Goal: Transaction & Acquisition: Purchase product/service

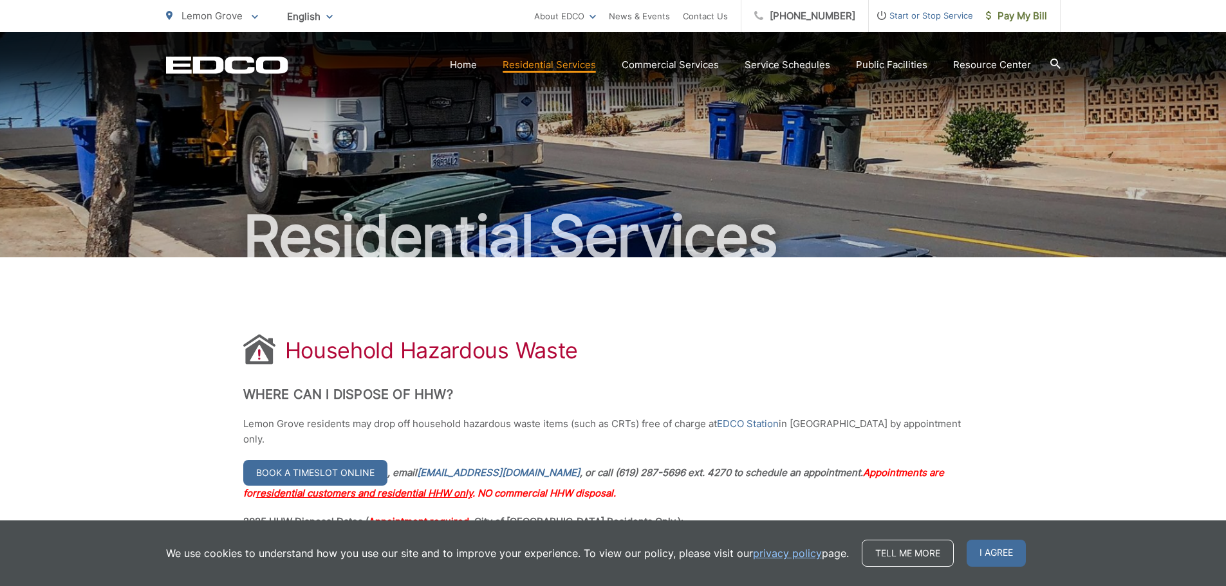
click at [214, 8] on p "Lemon Grove" at bounding box center [212, 15] width 92 height 15
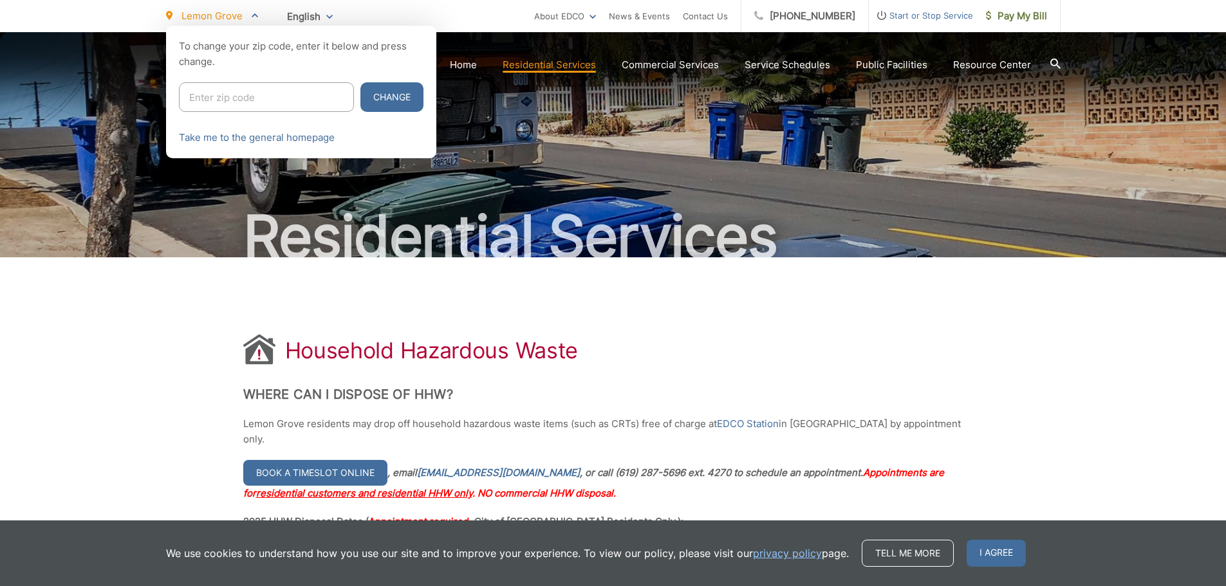
click at [223, 104] on input "Enter zip code" at bounding box center [266, 97] width 175 height 30
click at [1042, 15] on span "Pay My Bill" at bounding box center [1016, 15] width 61 height 15
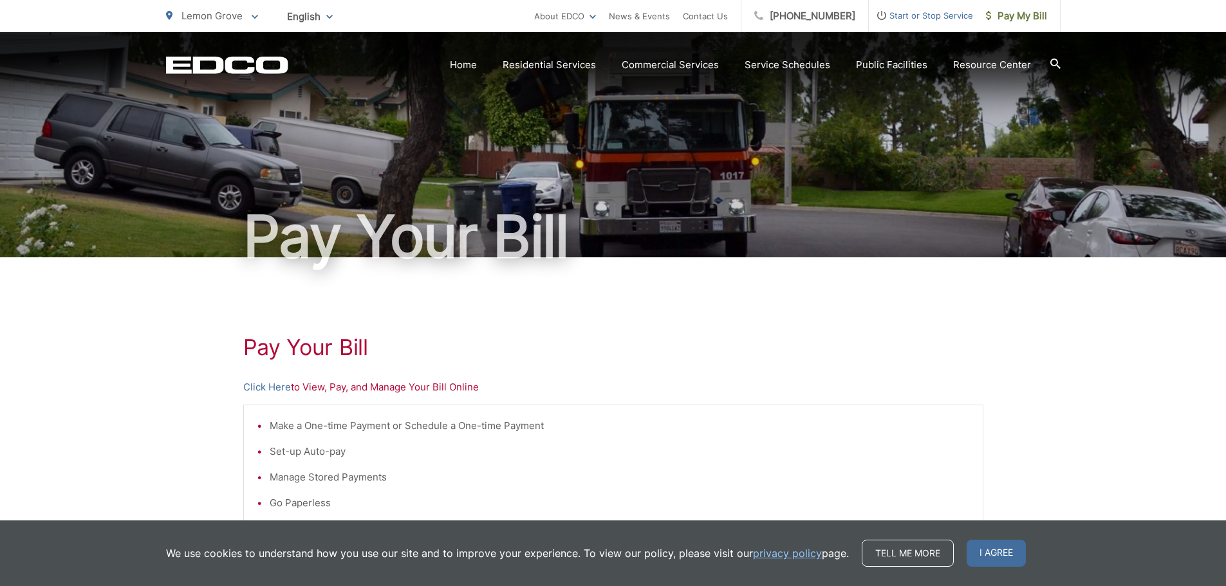
click at [189, 312] on div "Pay Your Bill Click Here to View, Pay, and Manage Your Bill Online Make a One-t…" at bounding box center [613, 546] width 1226 height 578
click at [401, 344] on h1 "Pay Your Bill" at bounding box center [613, 348] width 740 height 26
click at [397, 343] on h1 "Pay Your Bill" at bounding box center [613, 348] width 740 height 26
